Goal: Task Accomplishment & Management: Complete application form

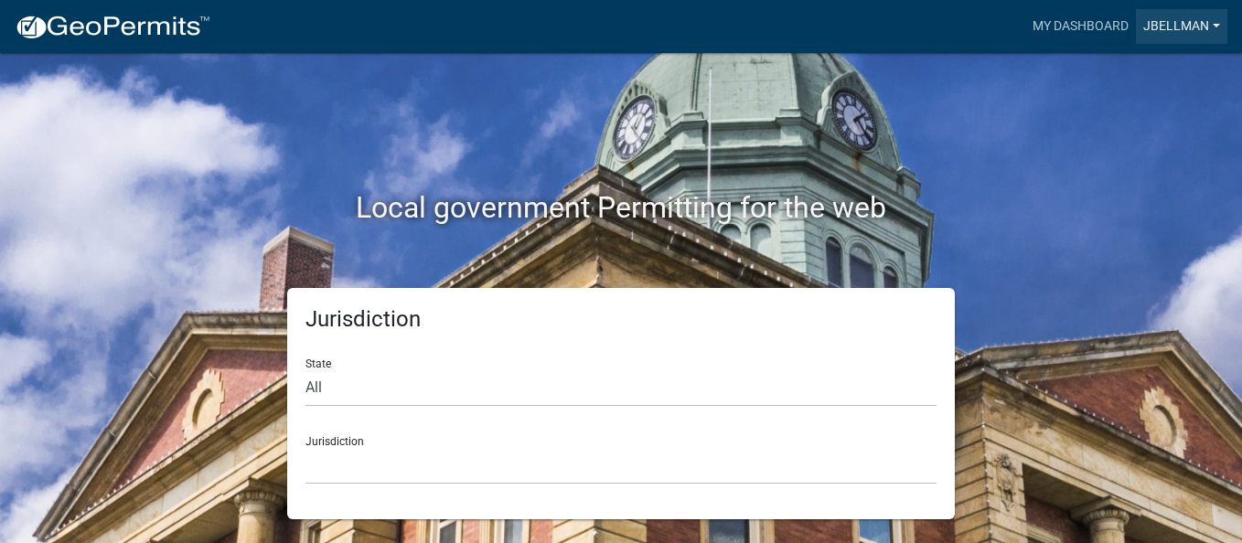
click at [1218, 27] on link "jbellman" at bounding box center [1181, 26] width 91 height 35
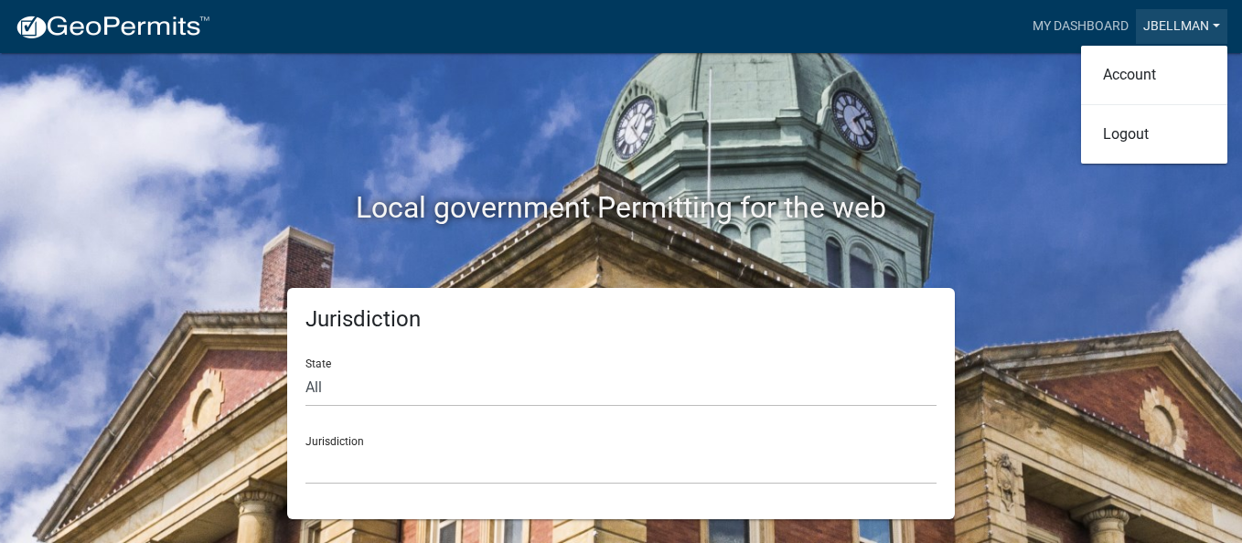
click at [1218, 27] on link "jbellman" at bounding box center [1181, 26] width 91 height 35
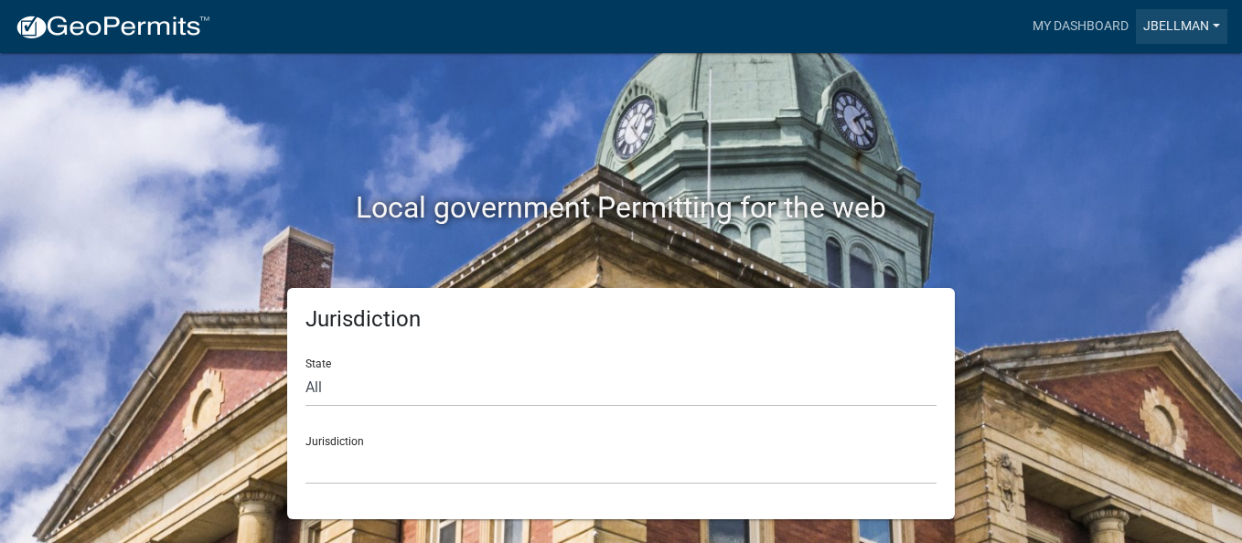
click at [1218, 24] on link "jbellman" at bounding box center [1181, 26] width 91 height 35
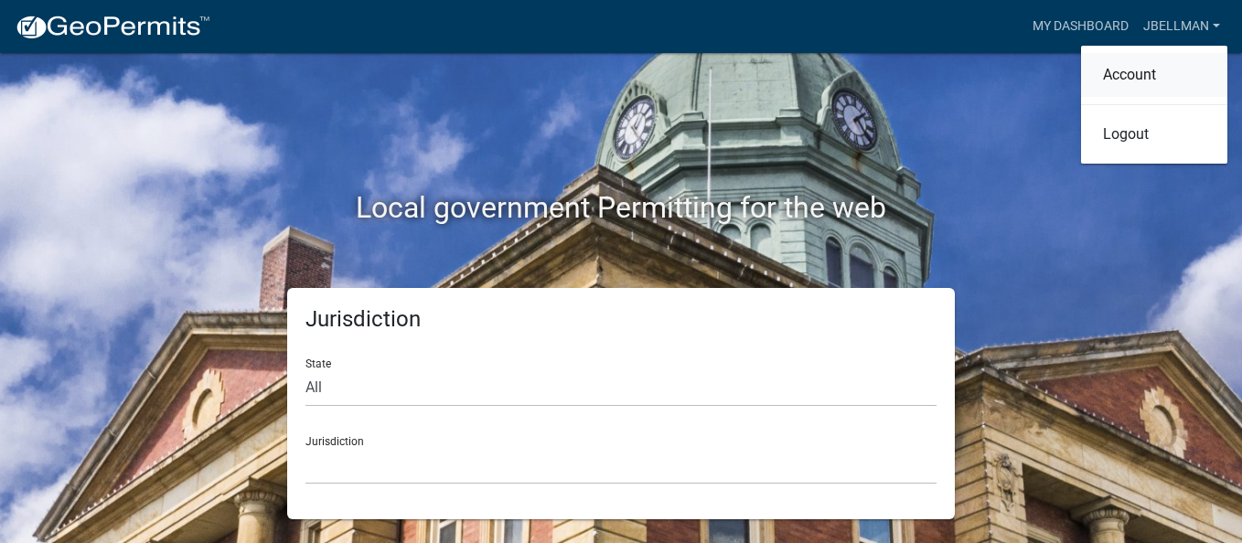
click at [1139, 64] on link "Account" at bounding box center [1154, 75] width 146 height 44
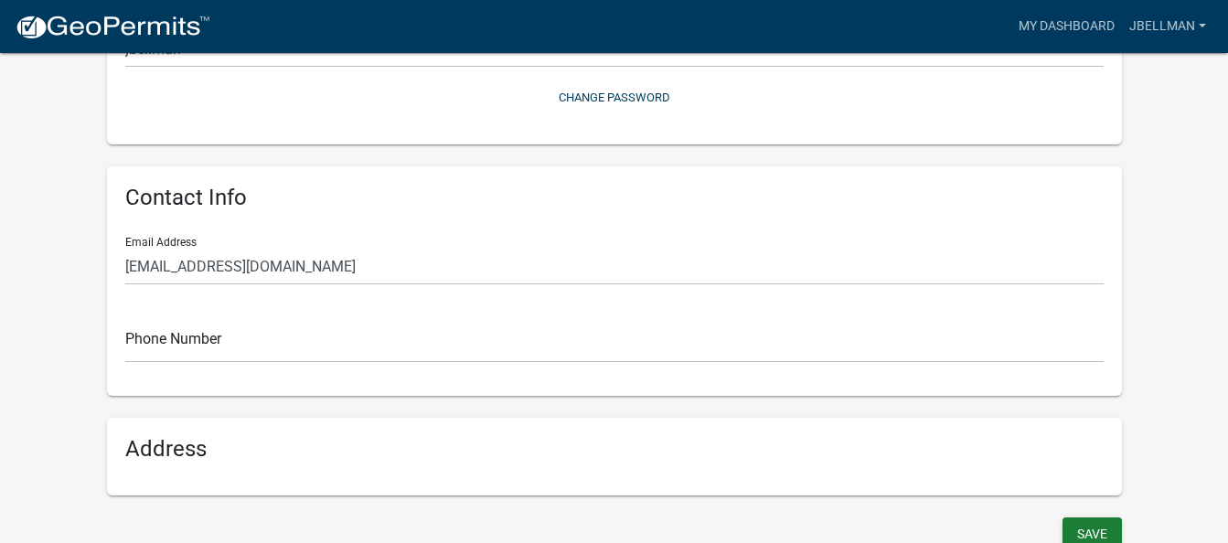
scroll to position [274, 0]
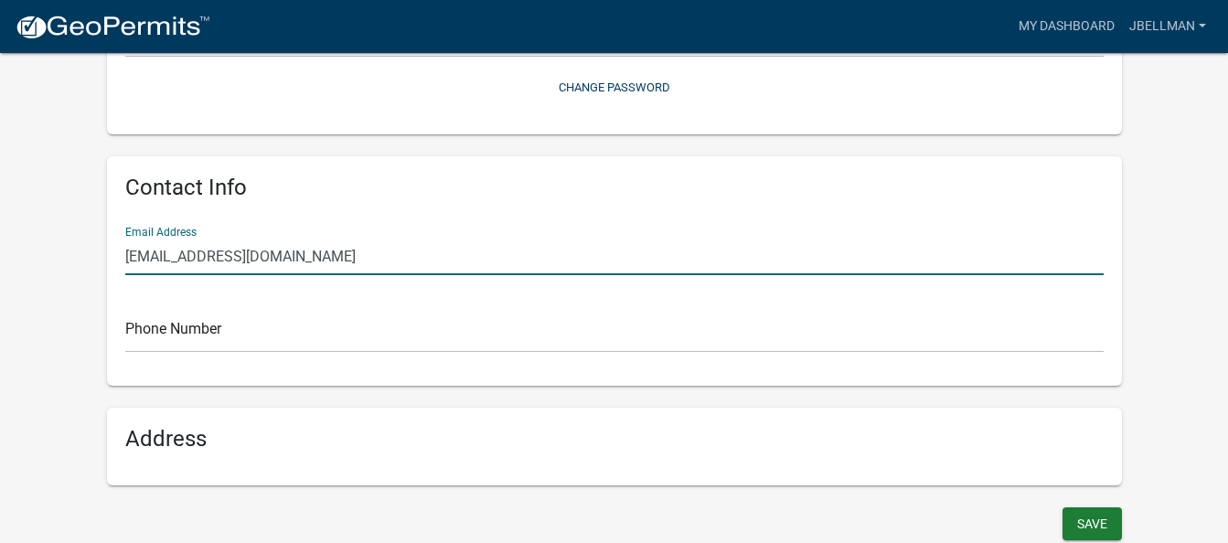
drag, startPoint x: 267, startPoint y: 257, endPoint x: 106, endPoint y: 260, distance: 160.9
click at [107, 260] on div "Contact Info Email Address [EMAIL_ADDRESS][DOMAIN_NAME] Phone Number" at bounding box center [614, 270] width 1015 height 229
type input "[PERSON_NAME][EMAIL_ADDRESS][DOMAIN_NAME]"
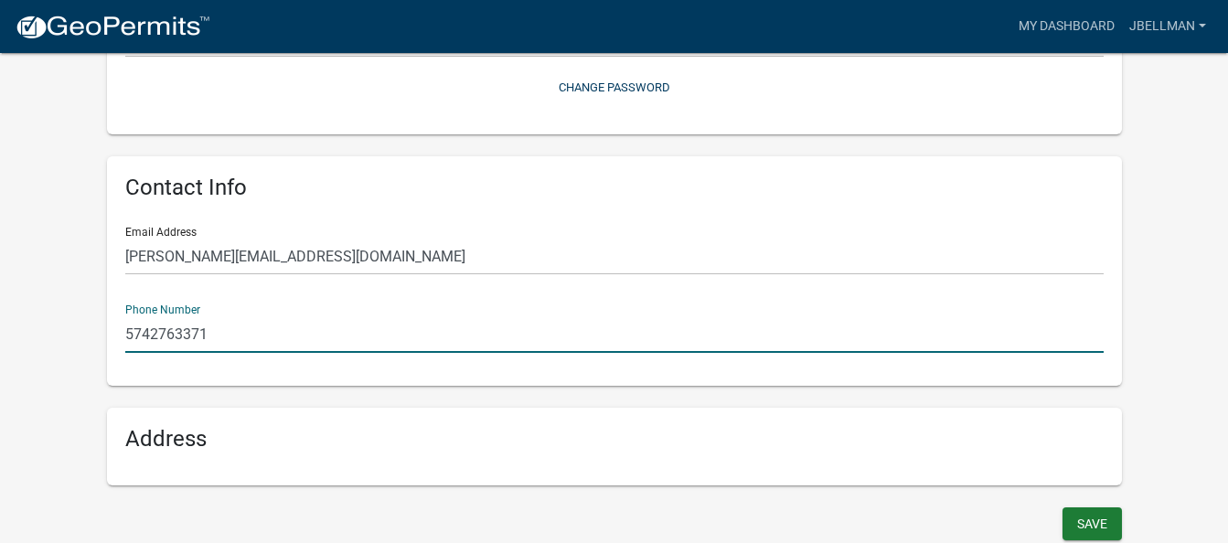
type input "5742763371"
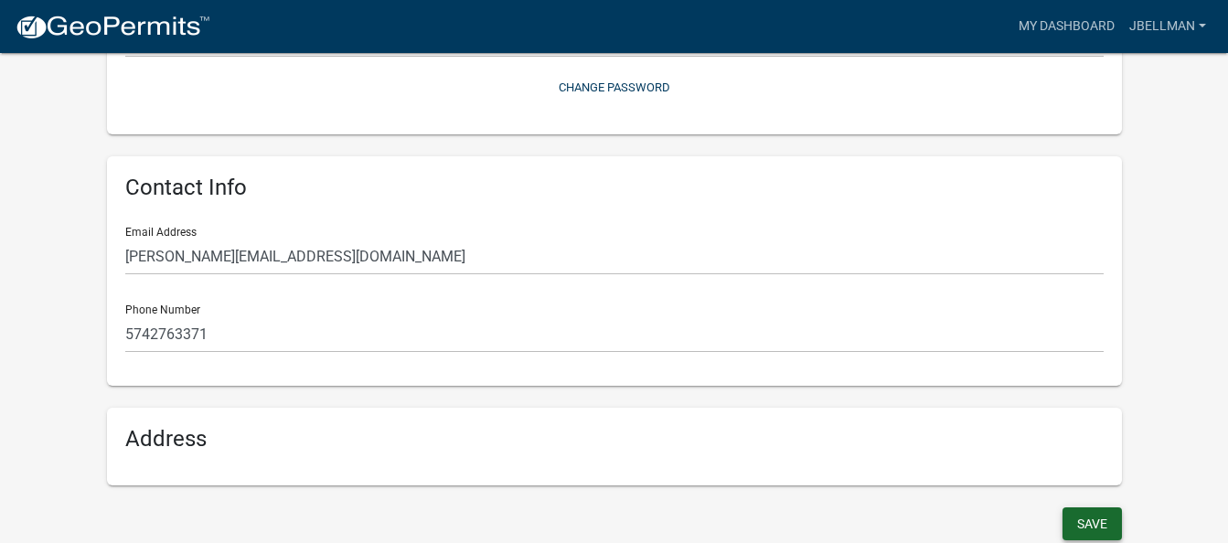
scroll to position [276, 0]
click at [1097, 526] on button "Save" at bounding box center [1091, 522] width 59 height 33
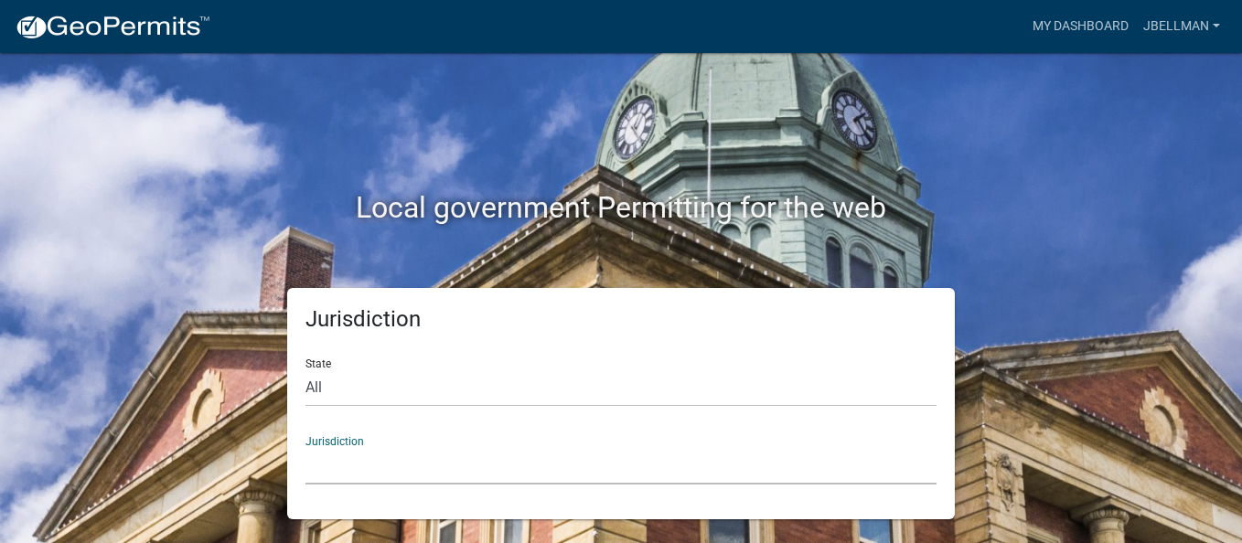
click at [391, 463] on select "[GEOGRAPHIC_DATA], [US_STATE] [GEOGRAPHIC_DATA], [US_STATE][PERSON_NAME][GEOGRA…" at bounding box center [620, 465] width 631 height 37
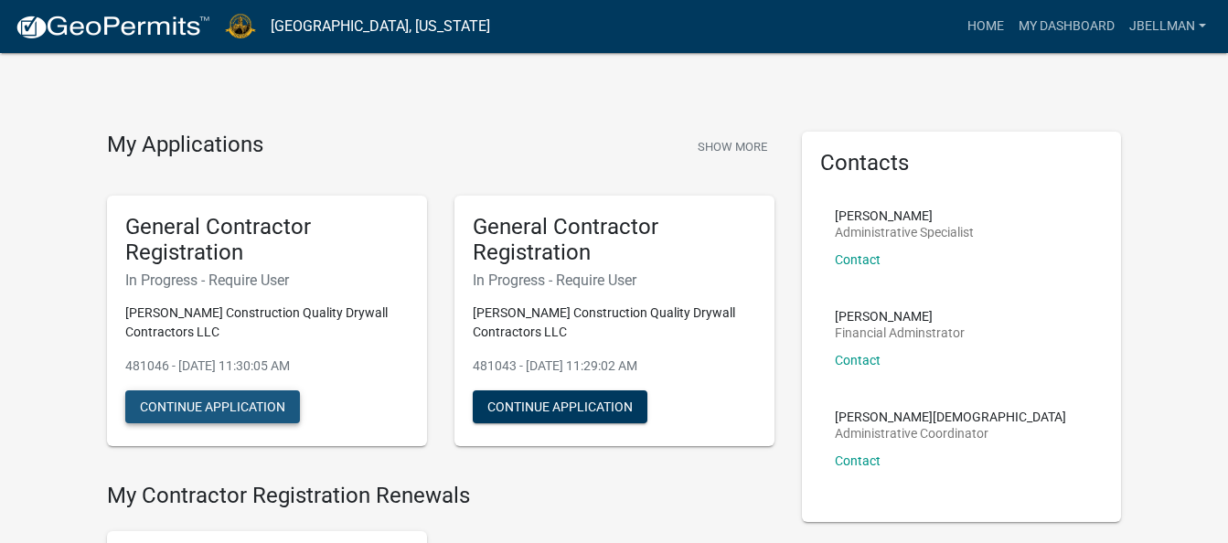
click at [238, 397] on button "Continue Application" at bounding box center [212, 406] width 175 height 33
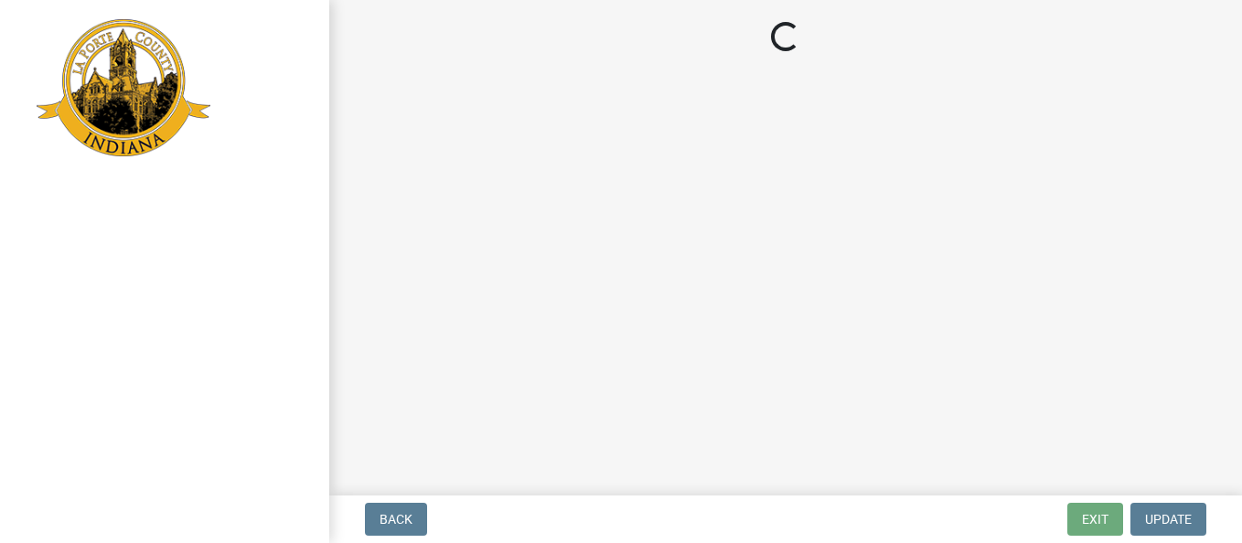
select select "IN"
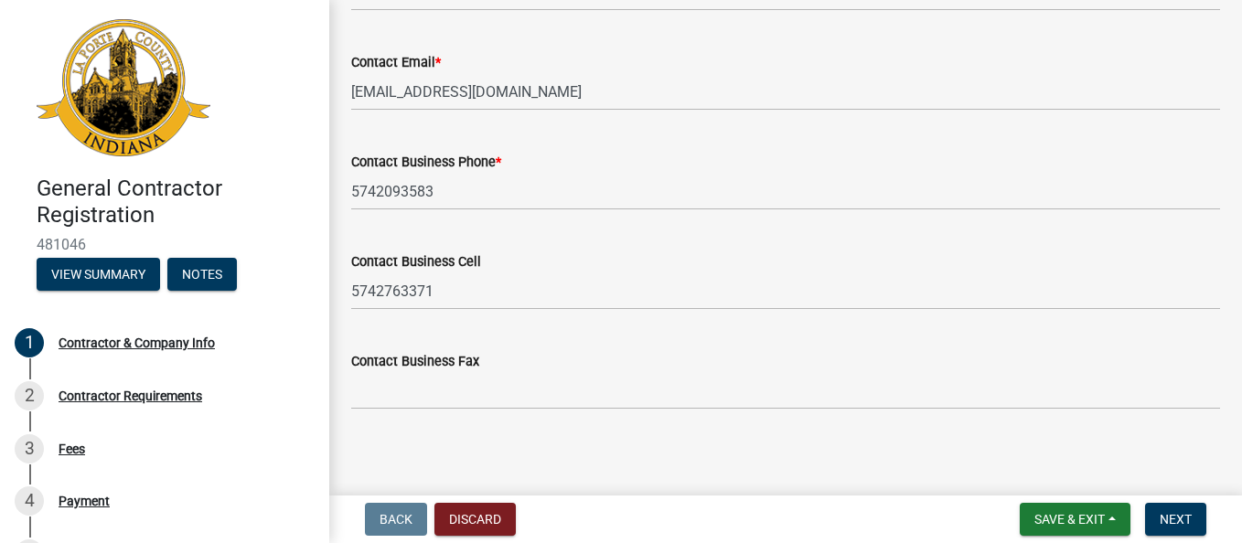
scroll to position [1104, 0]
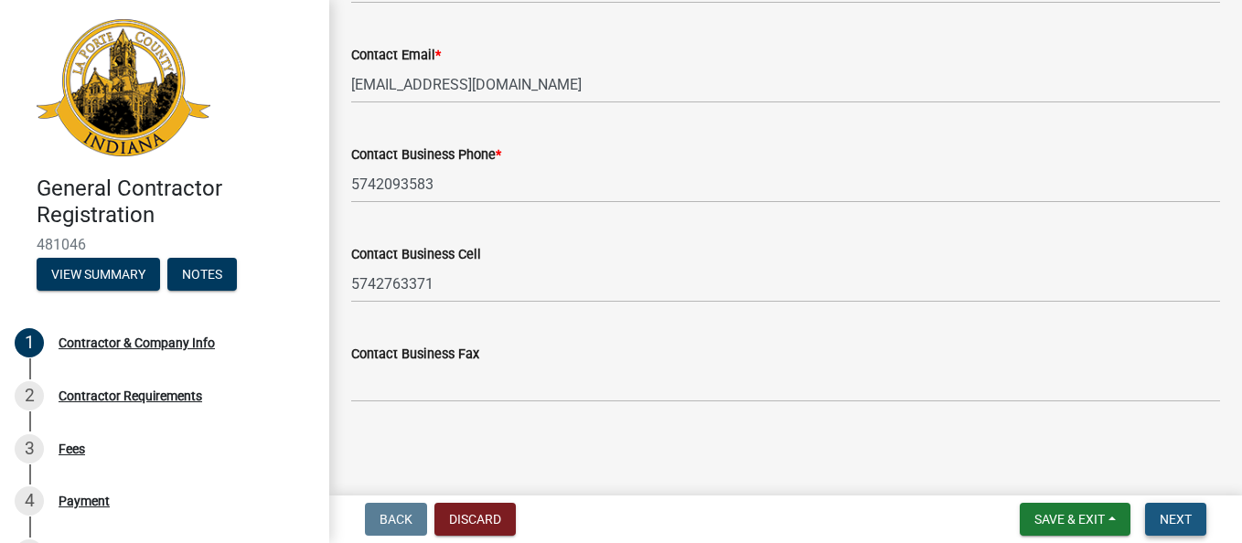
click at [1182, 525] on span "Next" at bounding box center [1175, 519] width 32 height 15
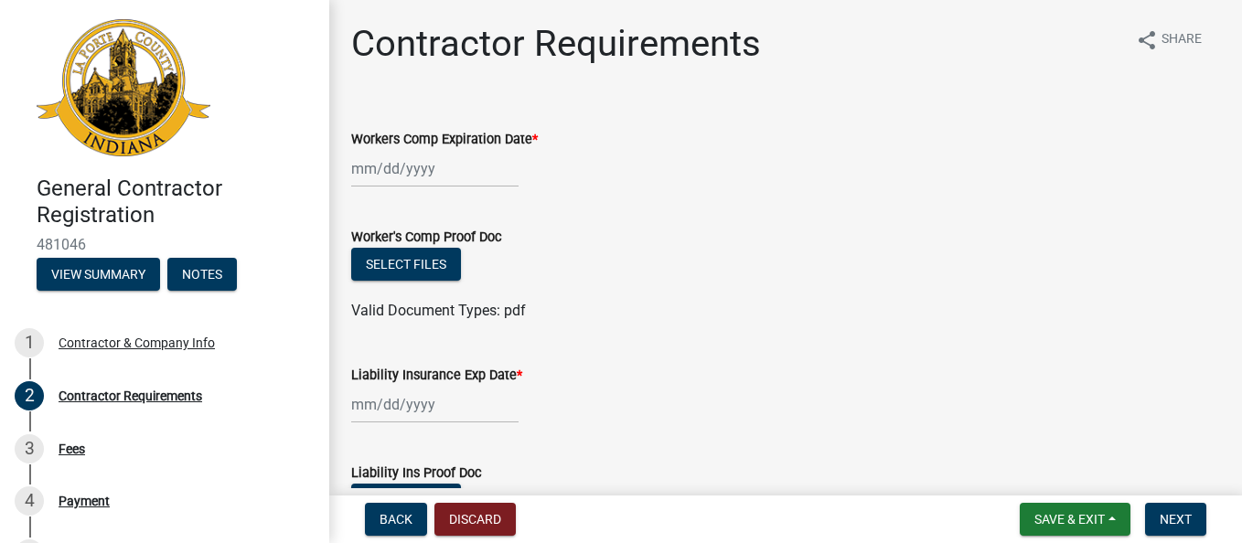
click at [397, 173] on div at bounding box center [434, 168] width 167 height 37
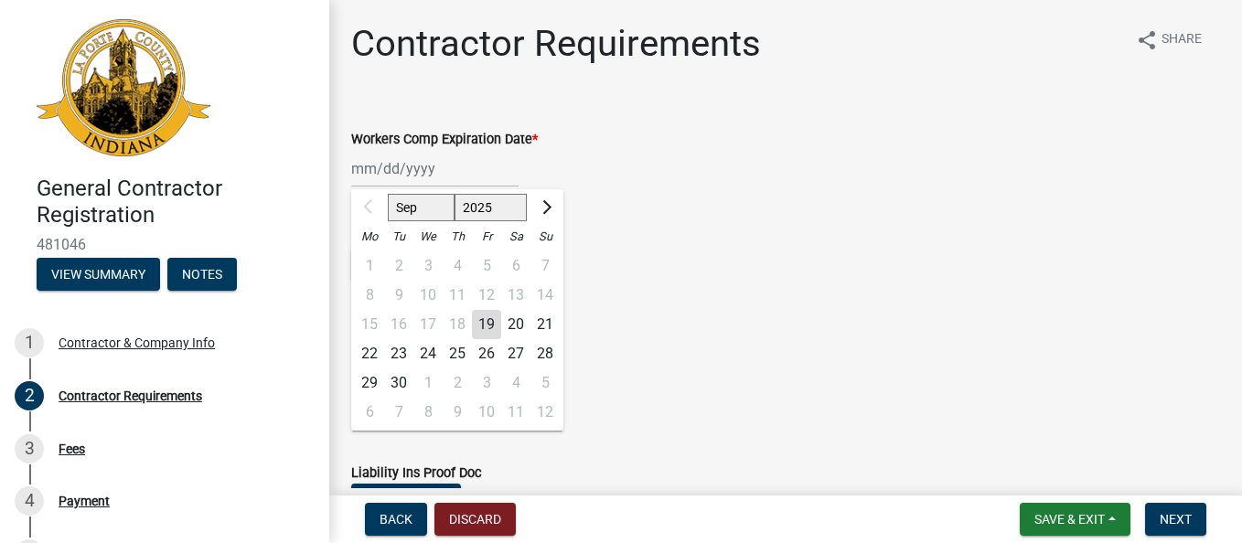
click at [413, 206] on select "Sep Oct Nov Dec" at bounding box center [421, 207] width 67 height 27
click at [547, 205] on span "Next month" at bounding box center [545, 207] width 14 height 14
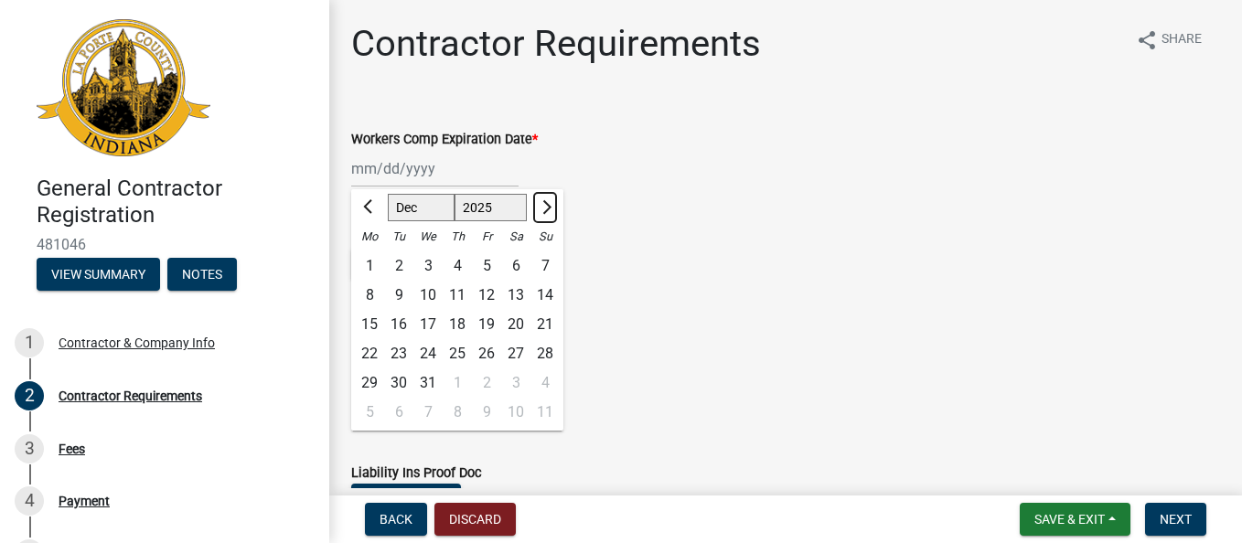
select select "1"
select select "2026"
click at [547, 205] on span "Next month" at bounding box center [545, 207] width 14 height 14
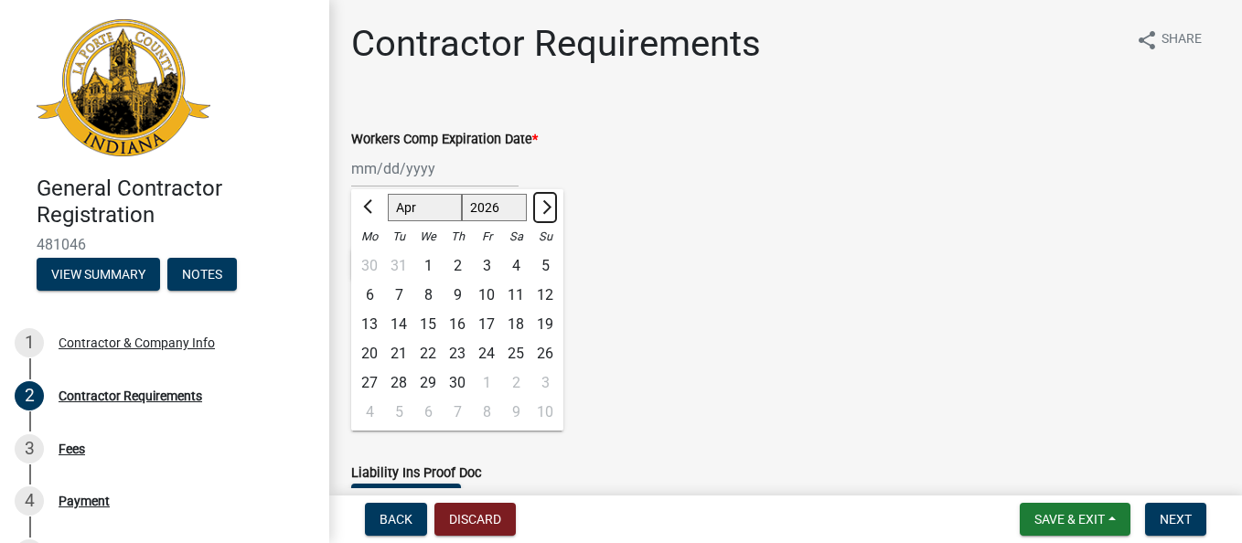
click at [547, 205] on span "Next month" at bounding box center [545, 207] width 14 height 14
select select "7"
click at [487, 259] on div "3" at bounding box center [486, 265] width 29 height 29
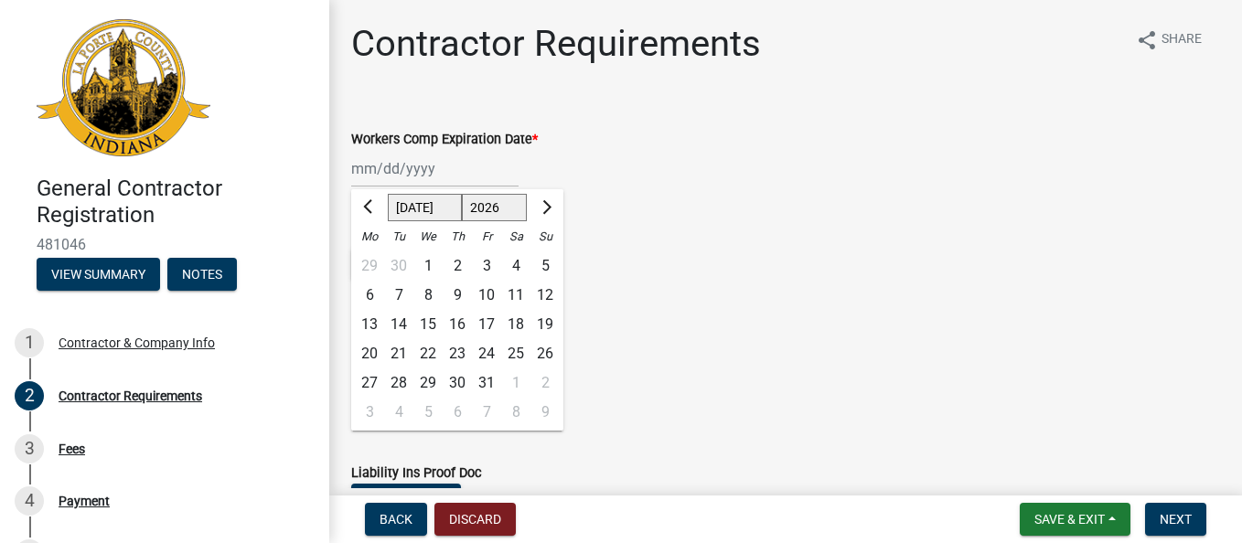
type input "[DATE]"
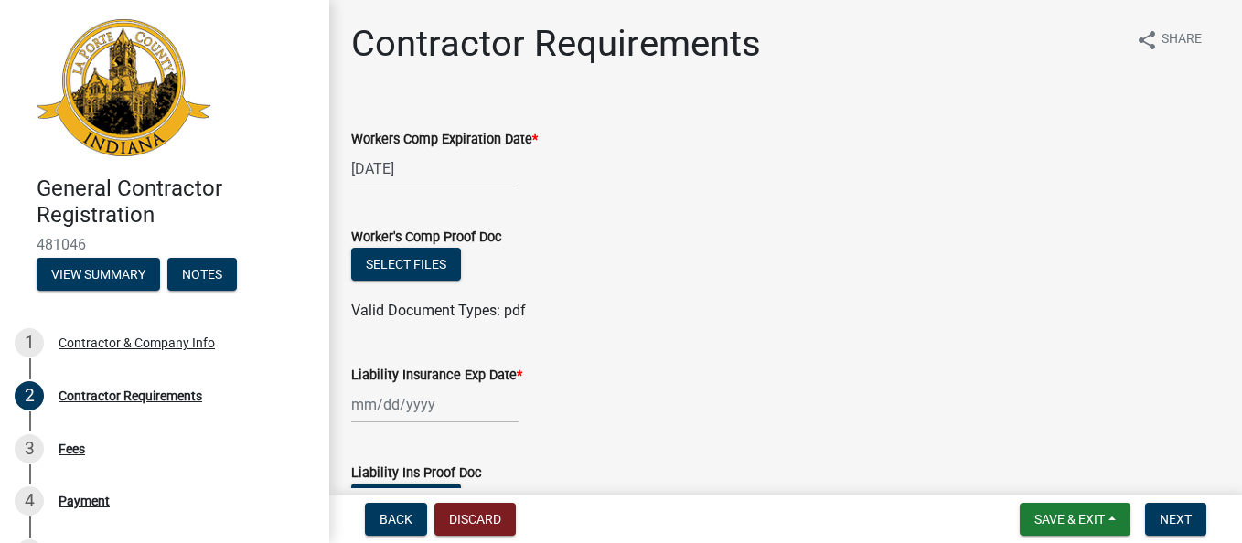
scroll to position [91, 0]
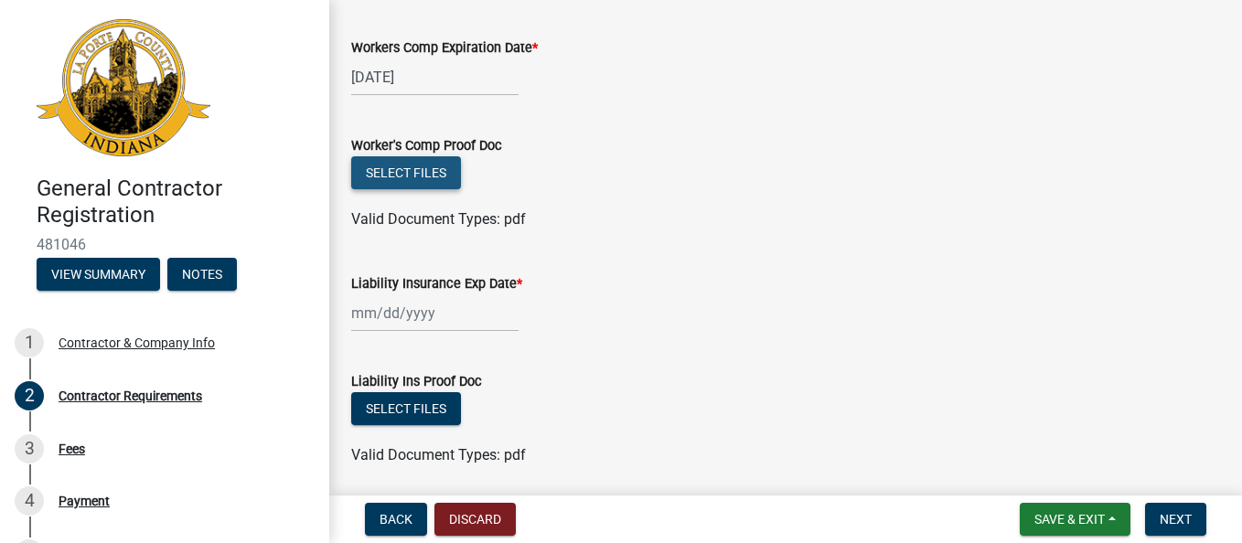
click at [415, 172] on button "Select files" at bounding box center [406, 172] width 110 height 33
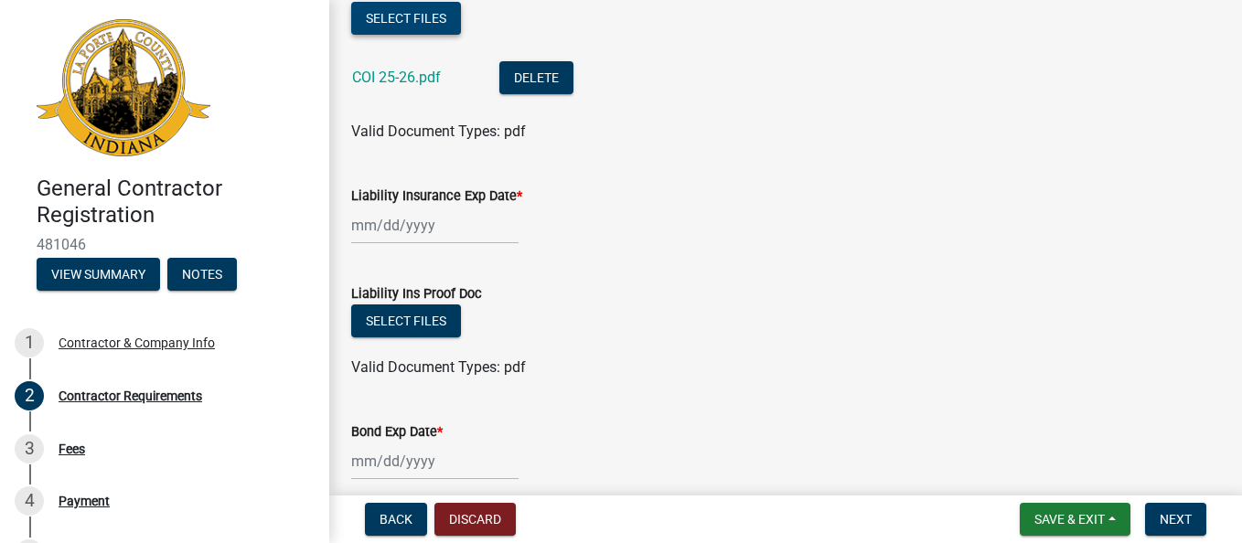
scroll to position [274, 0]
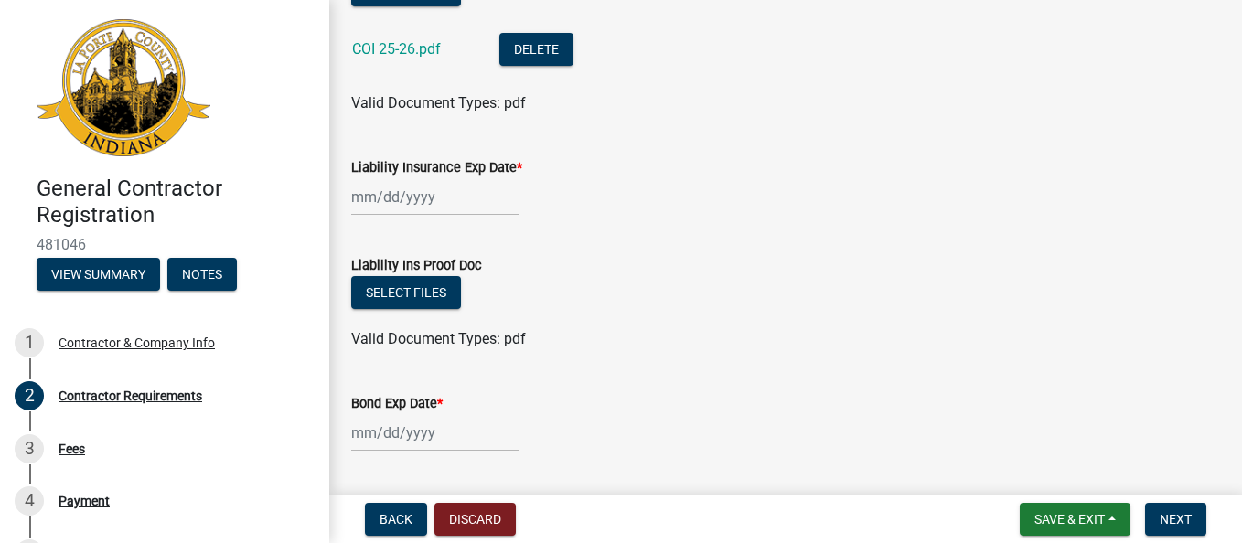
click at [400, 201] on div at bounding box center [434, 196] width 167 height 37
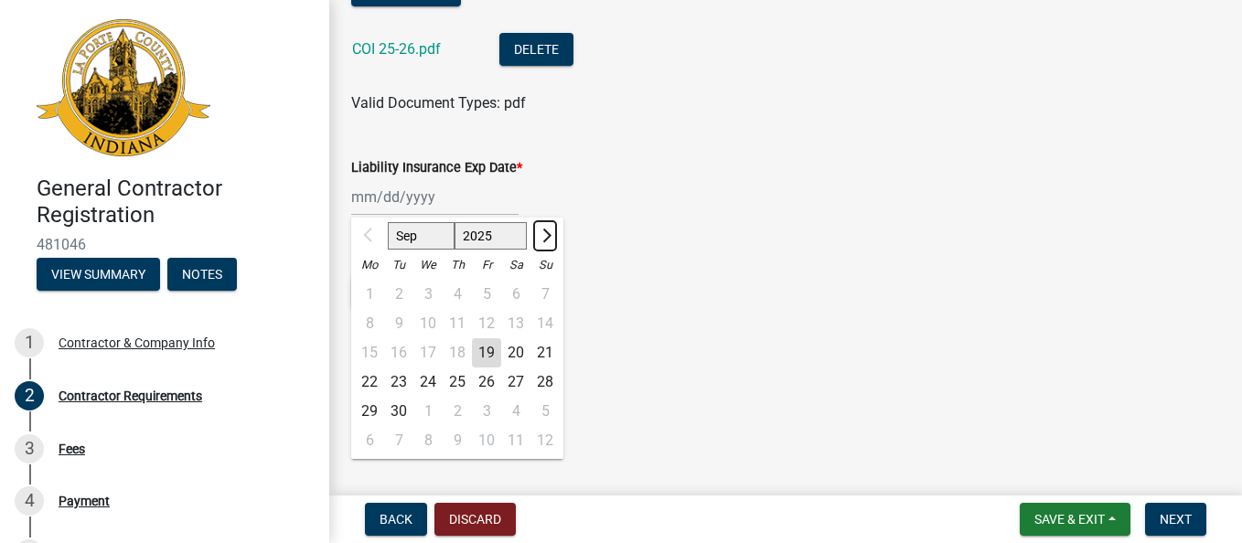
click at [545, 235] on span "Next month" at bounding box center [545, 236] width 14 height 14
select select "10"
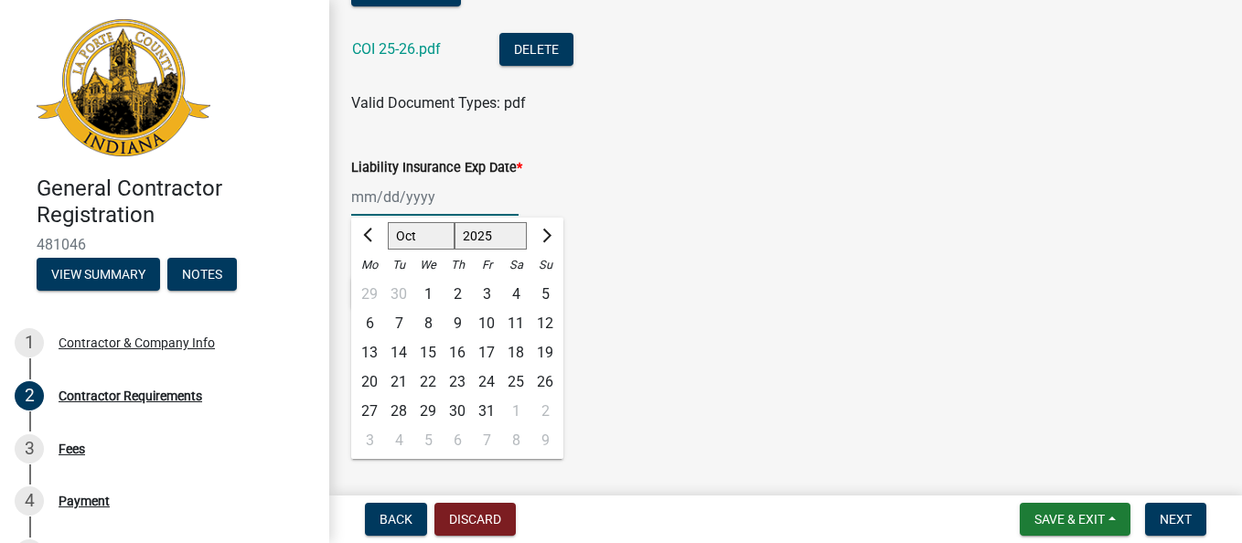
click at [356, 197] on input "Liability Insurance Exp Date *" at bounding box center [434, 196] width 167 height 37
type input "[DATE]"
click at [712, 240] on form "Liability Ins Proof Doc Select files Valid Document Types: pdf" at bounding box center [785, 291] width 869 height 118
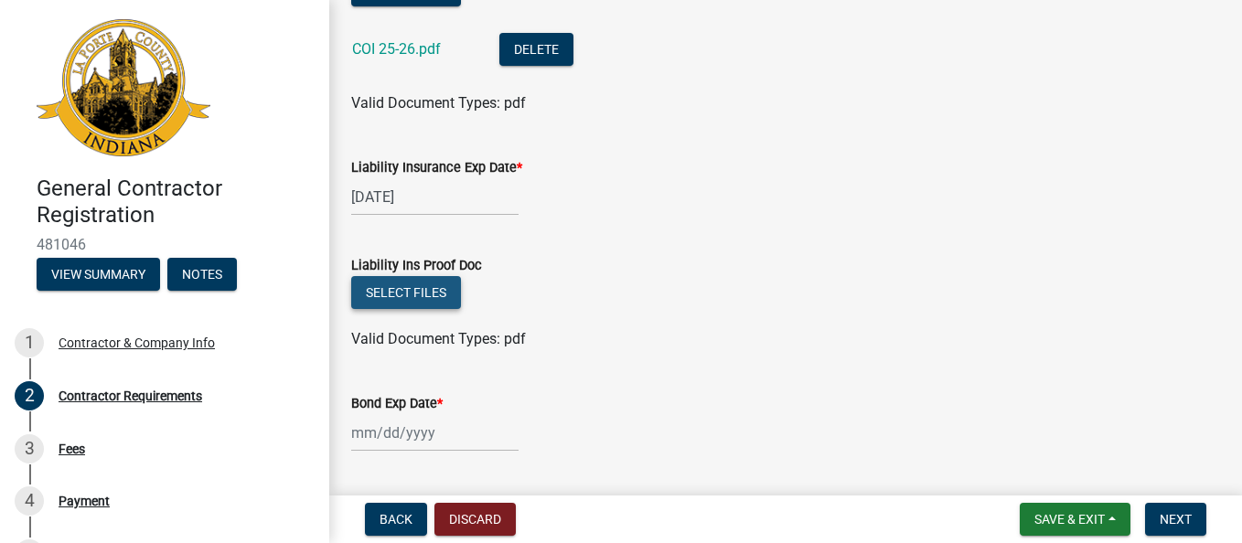
click at [432, 293] on button "Select files" at bounding box center [406, 292] width 110 height 33
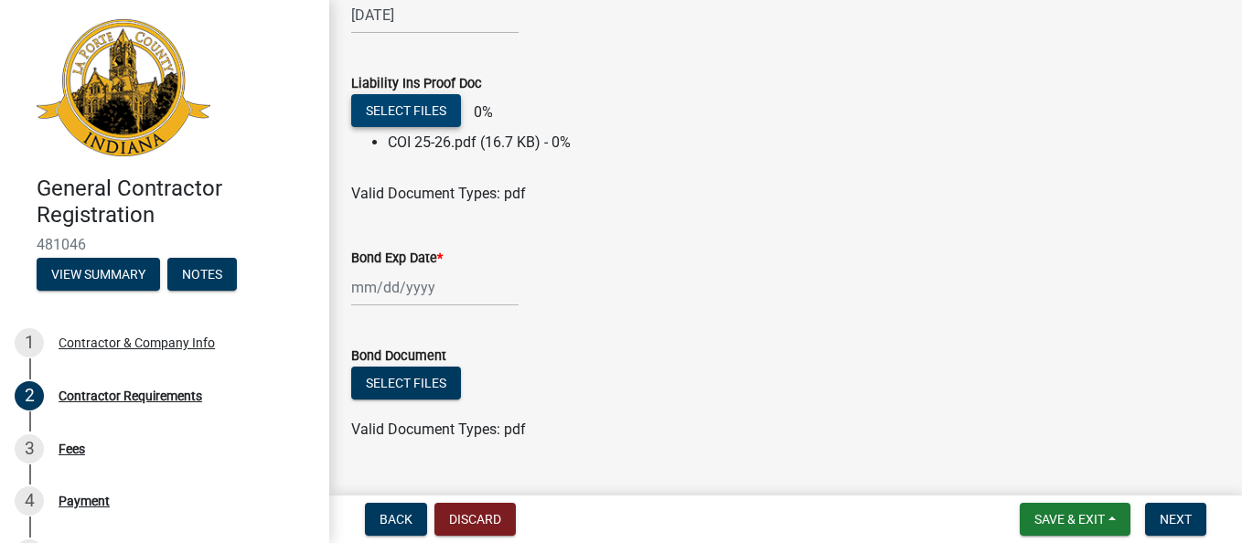
scroll to position [457, 0]
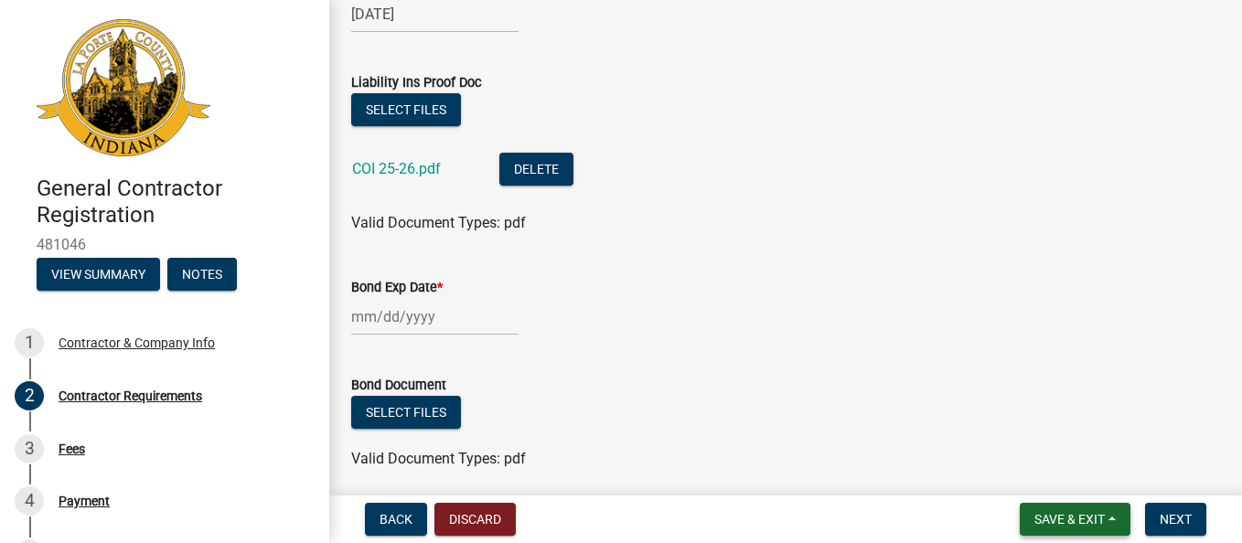
click at [1062, 516] on span "Save & Exit" at bounding box center [1069, 519] width 70 height 15
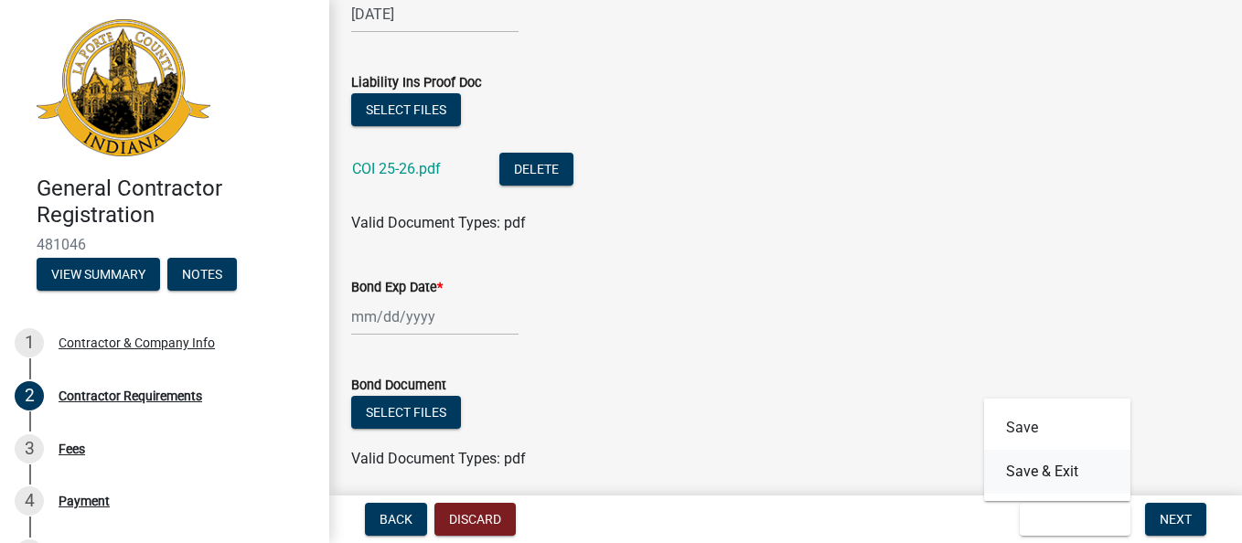
click at [1050, 477] on button "Save & Exit" at bounding box center [1057, 472] width 146 height 44
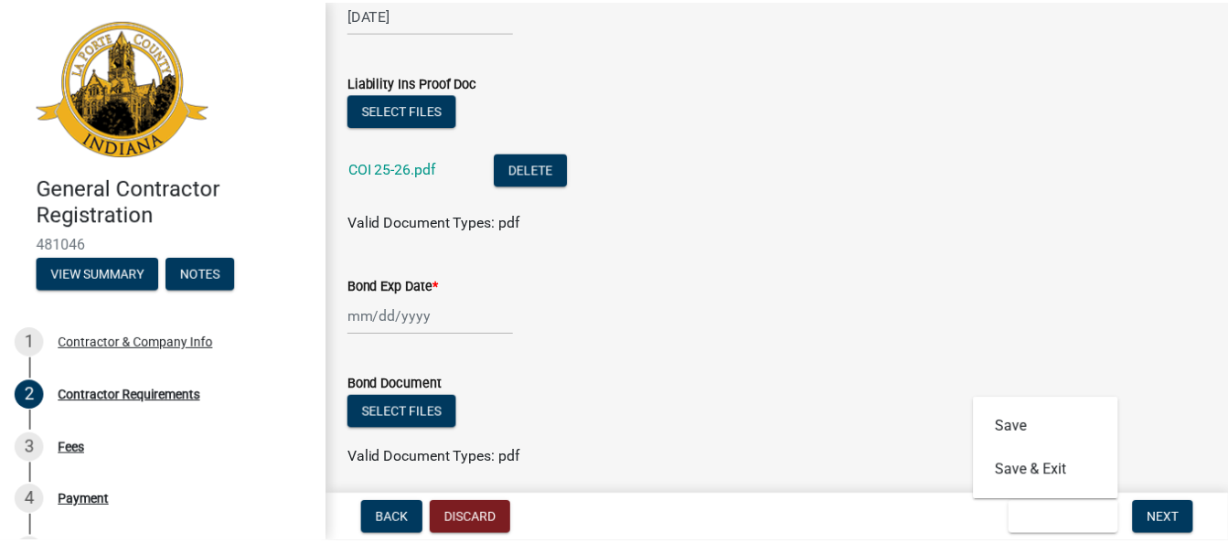
scroll to position [0, 0]
